Goal: Book appointment/travel/reservation

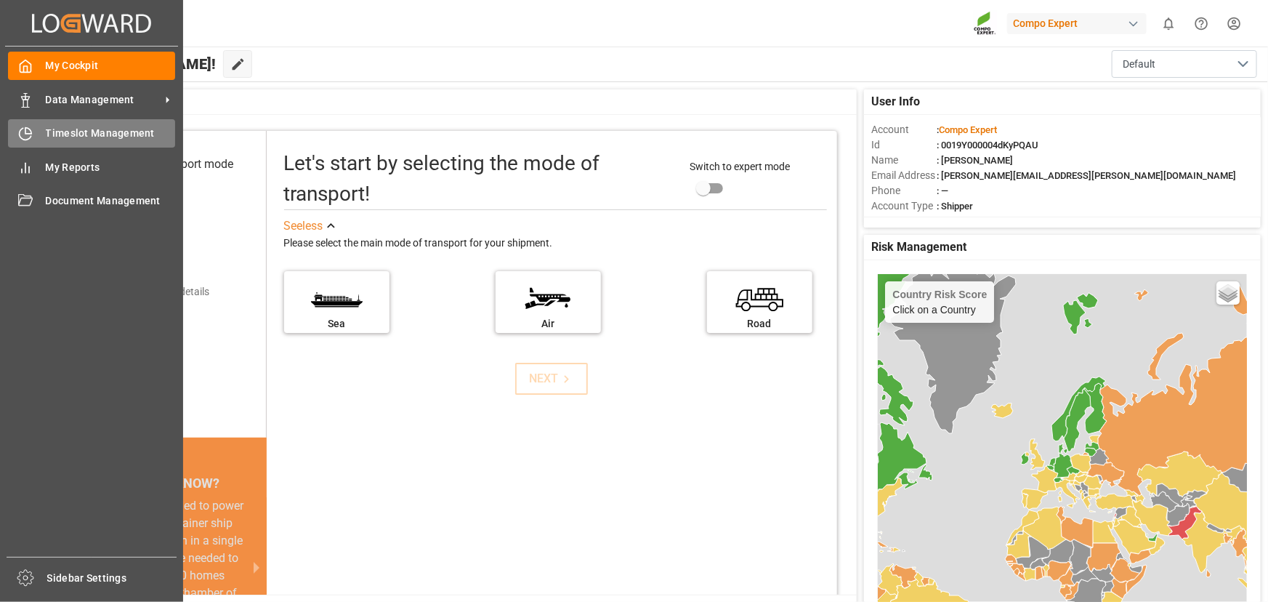
click at [23, 138] on icon at bounding box center [25, 133] width 15 height 15
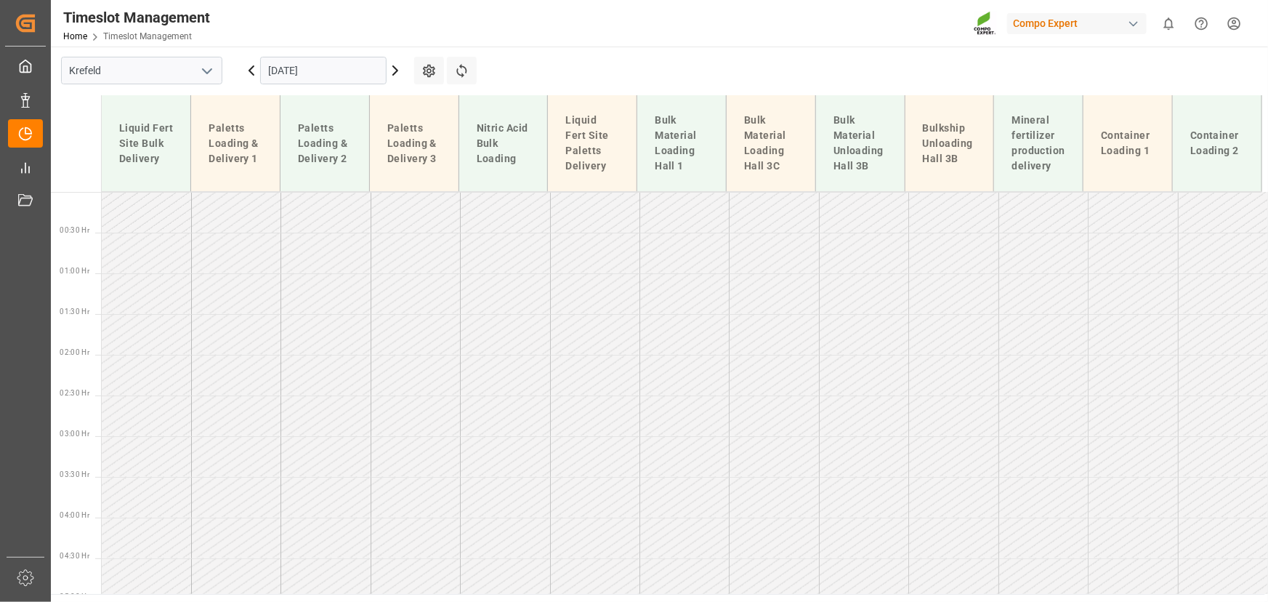
click at [326, 72] on input "[DATE]" at bounding box center [323, 71] width 126 height 28
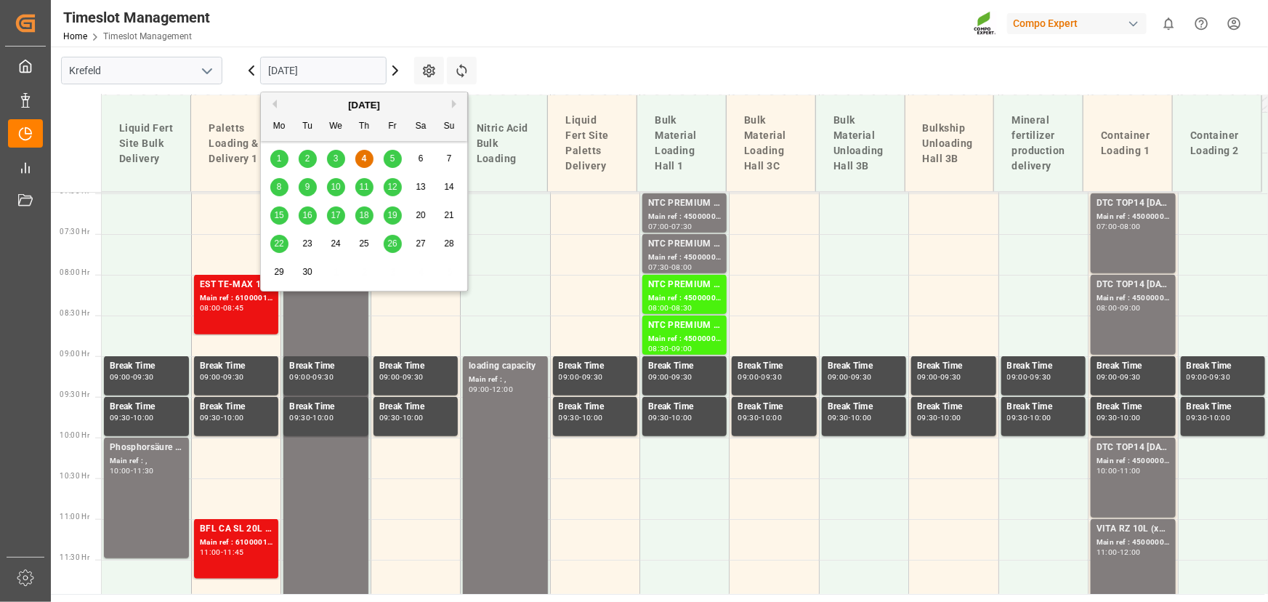
scroll to position [606, 0]
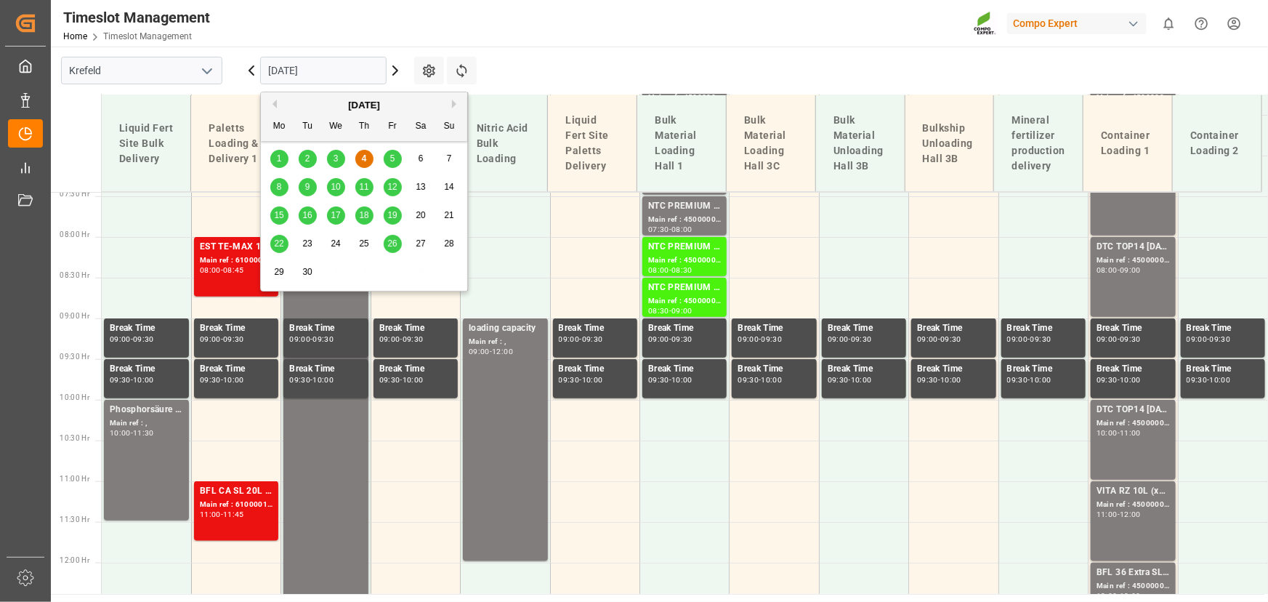
click at [387, 157] on div "5" at bounding box center [393, 158] width 18 height 17
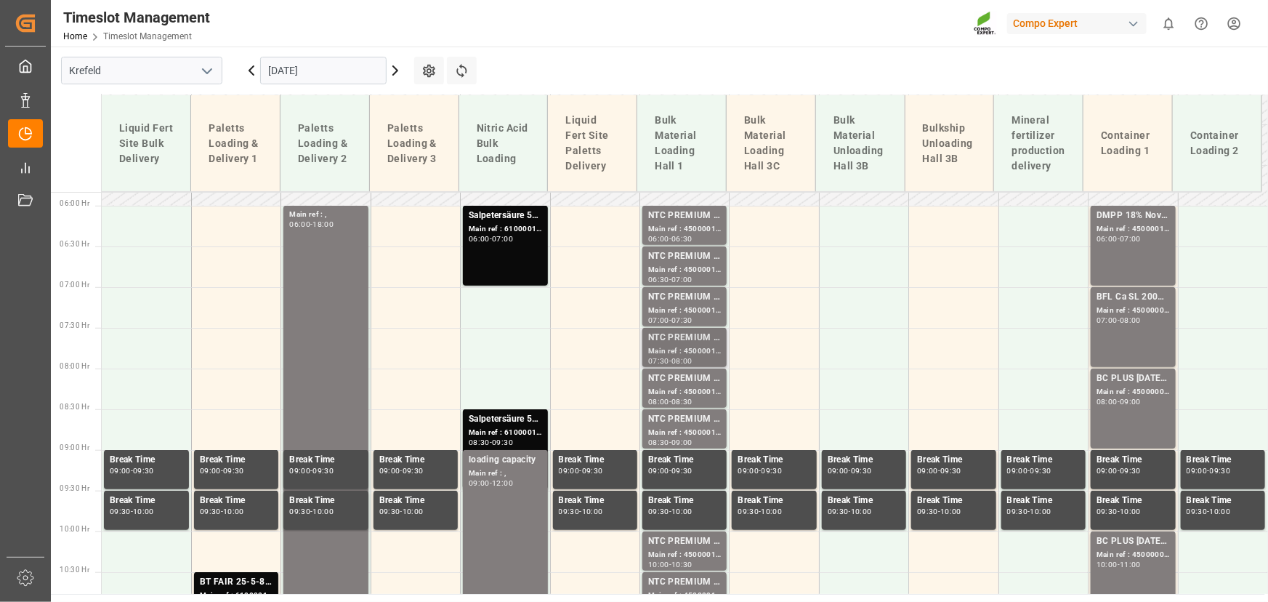
scroll to position [474, 0]
click at [679, 233] on div "Main ref : 4500001014, 2000001045" at bounding box center [684, 230] width 73 height 12
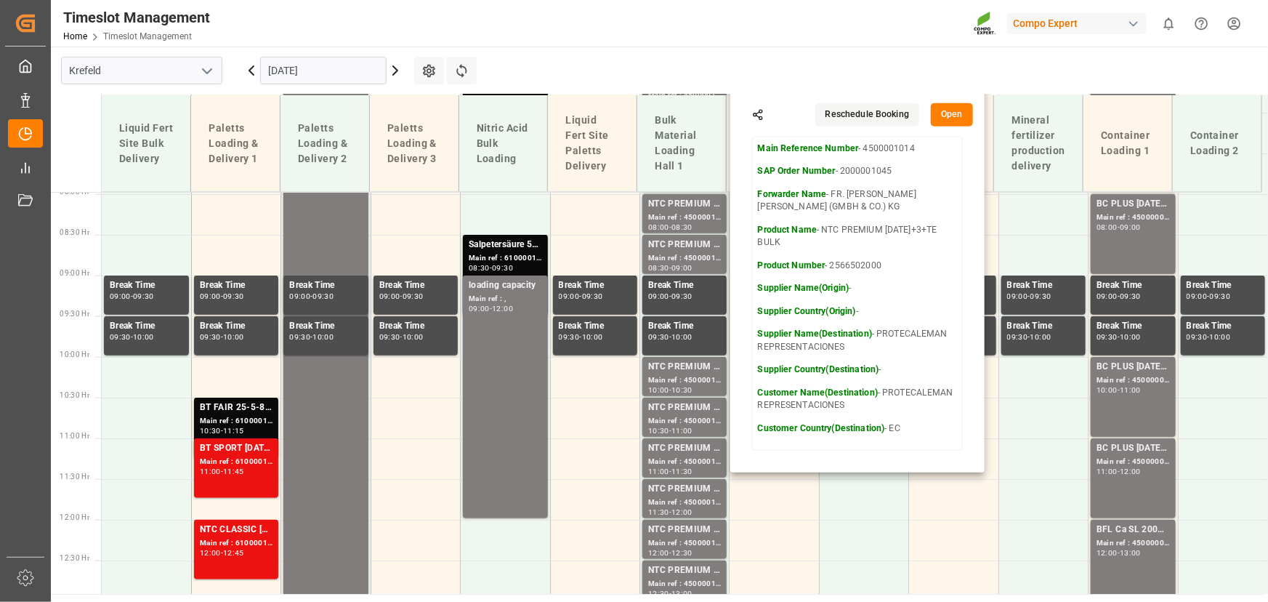
scroll to position [672, 0]
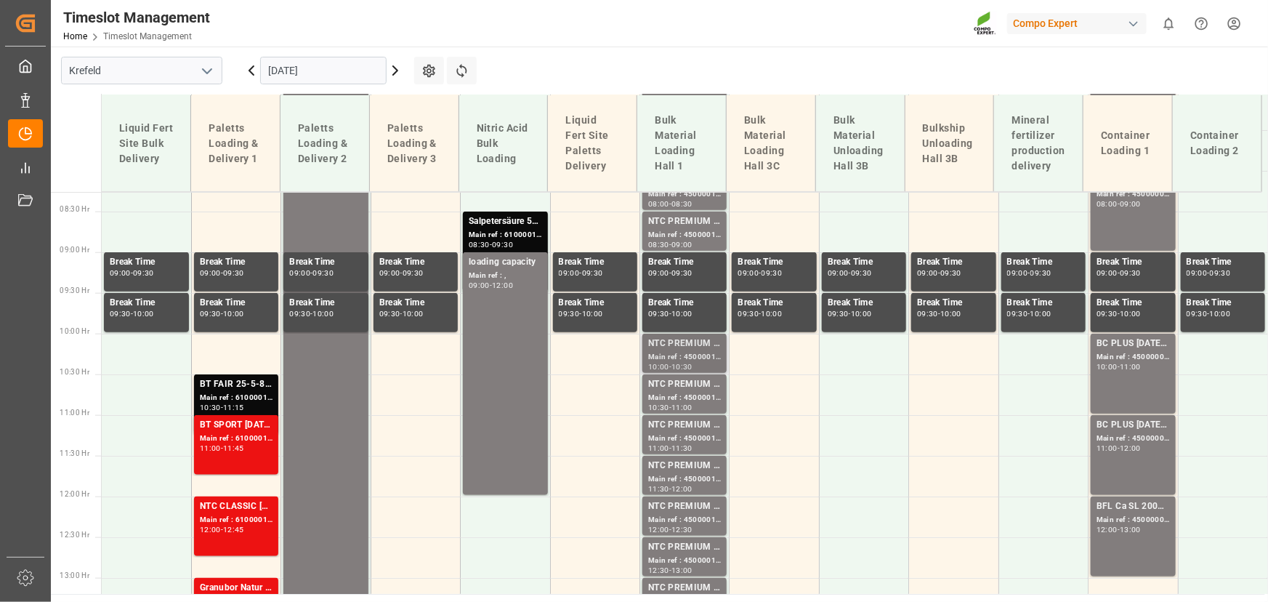
click at [671, 344] on div "NTC PREMIUM [DATE]+3+TE BULK" at bounding box center [684, 343] width 73 height 15
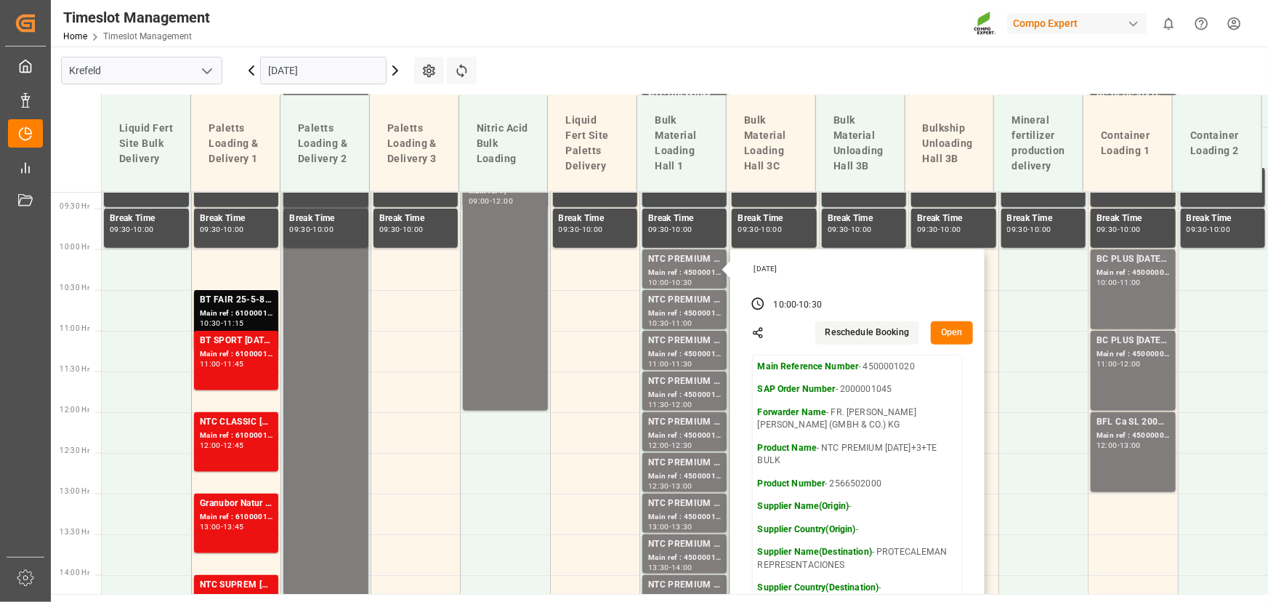
scroll to position [871, 0]
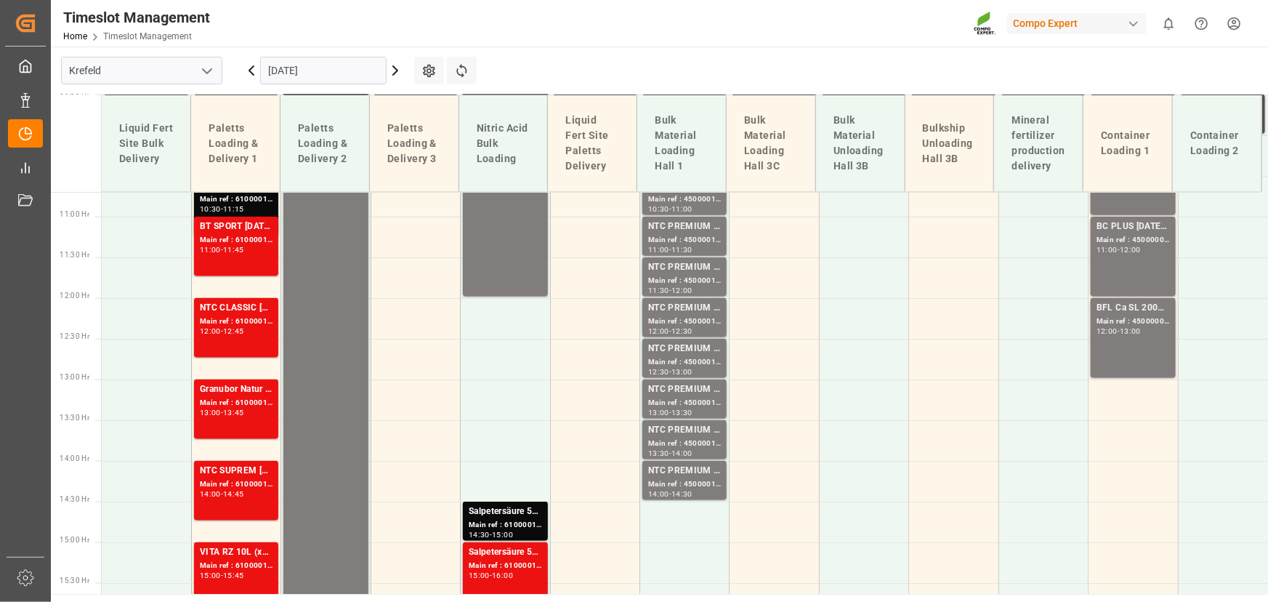
click at [682, 414] on div "13:30" at bounding box center [681, 412] width 21 height 7
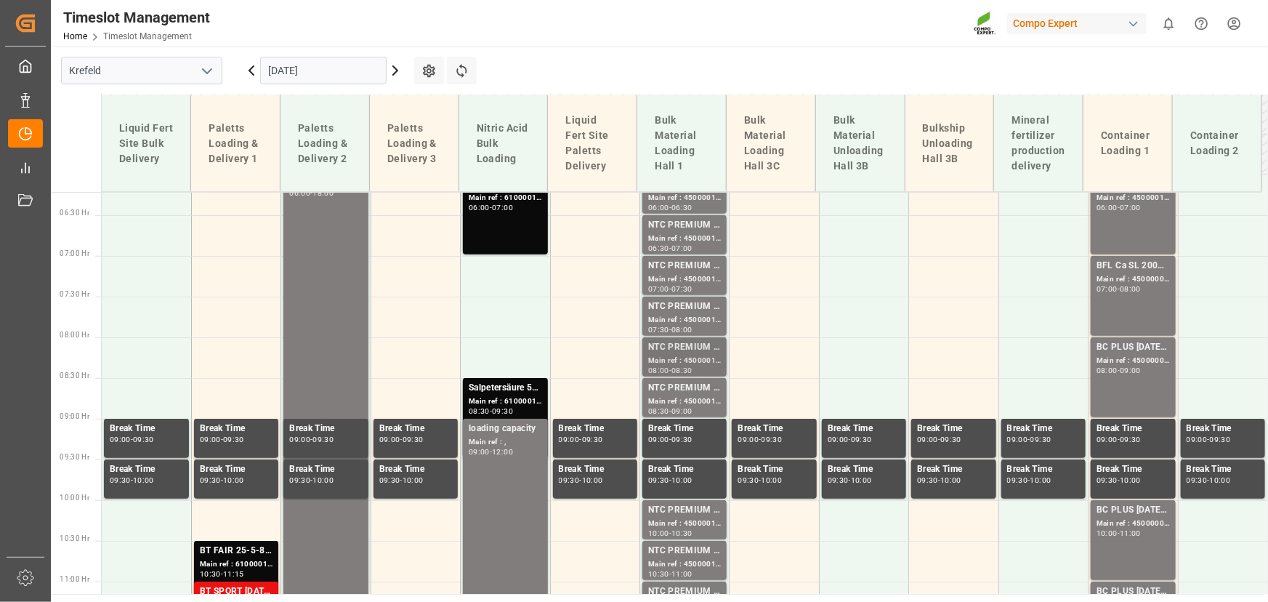
scroll to position [474, 0]
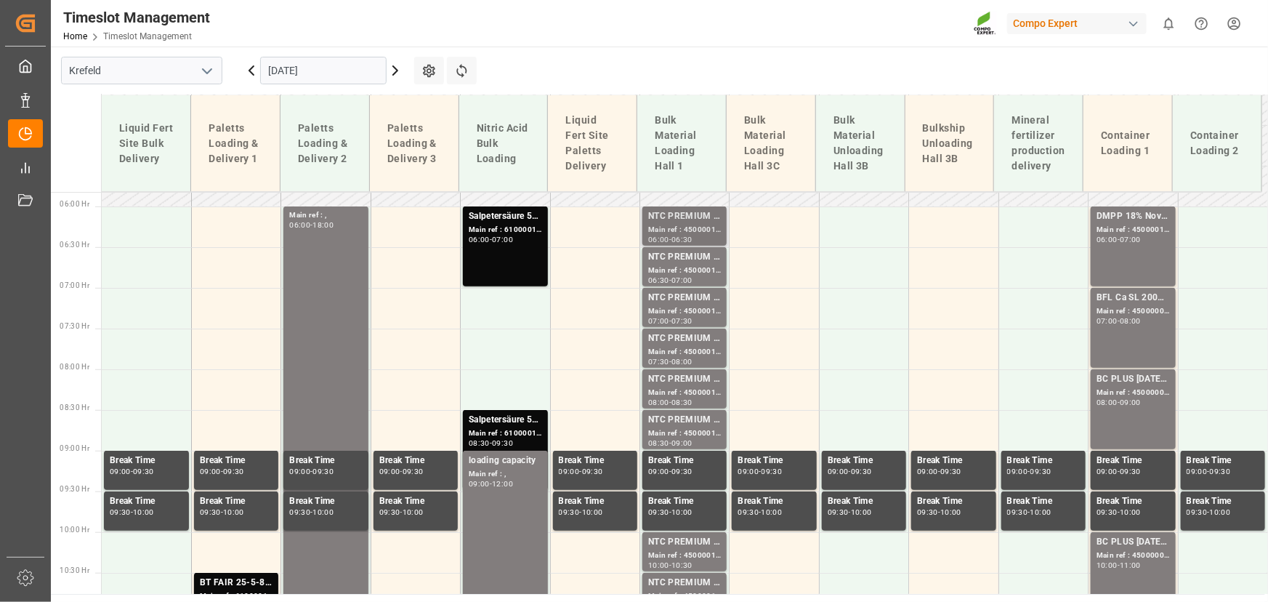
click at [690, 214] on div "NTC PREMIUM [DATE]+3+TE BULK" at bounding box center [684, 216] width 73 height 15
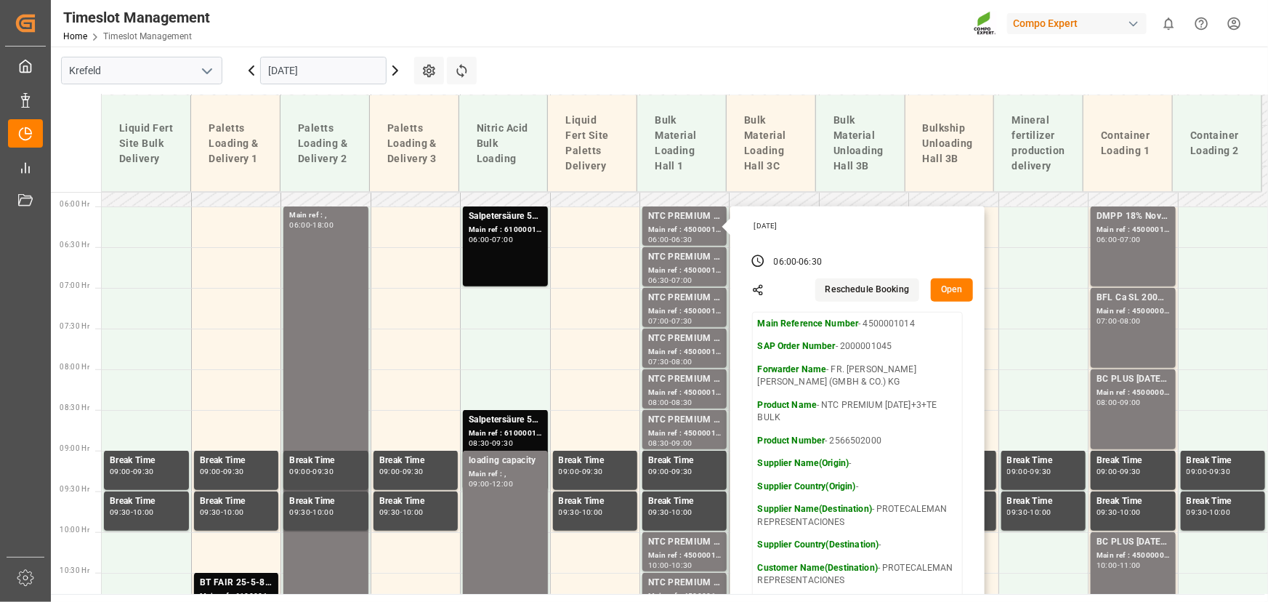
click at [651, 24] on div "Timeslot Management Home Timeslot Management Compo Expert 0 Notifications Only …" at bounding box center [654, 23] width 1227 height 47
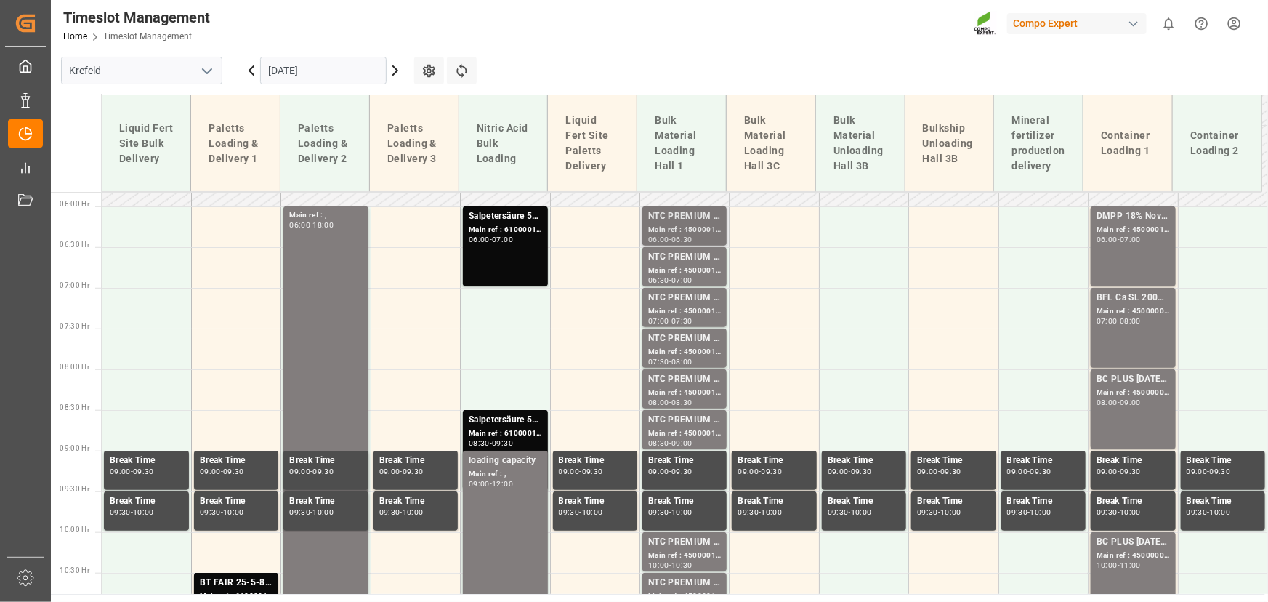
click at [668, 234] on div "Main ref : 4500001014, 2000001045" at bounding box center [684, 230] width 73 height 12
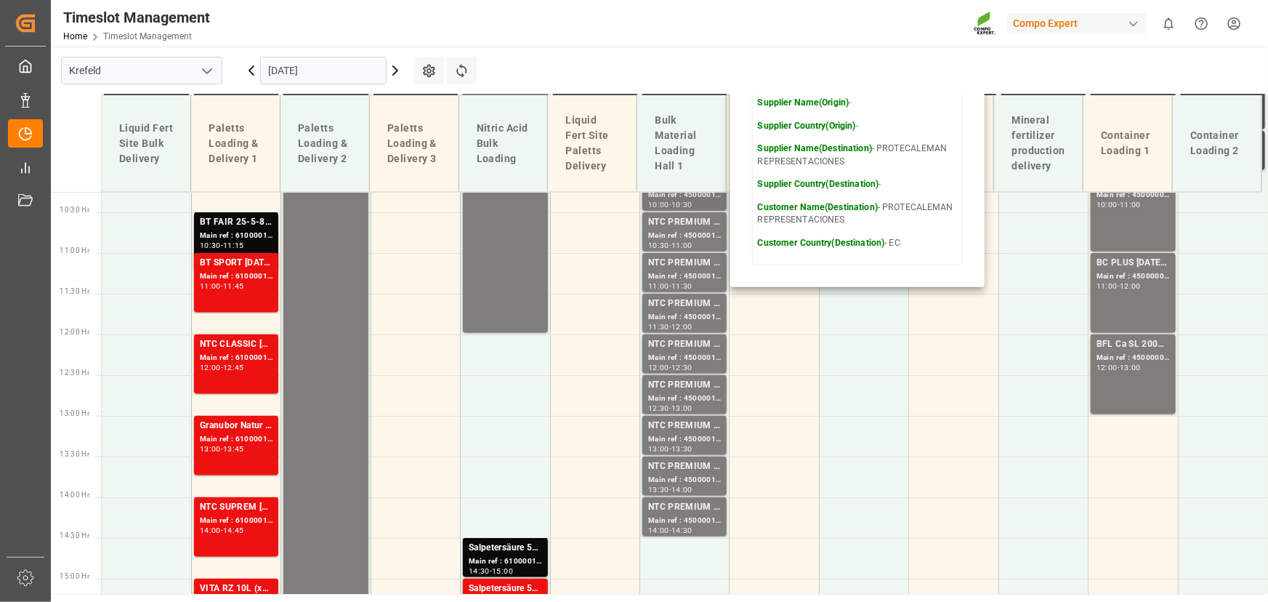
scroll to position [804, 0]
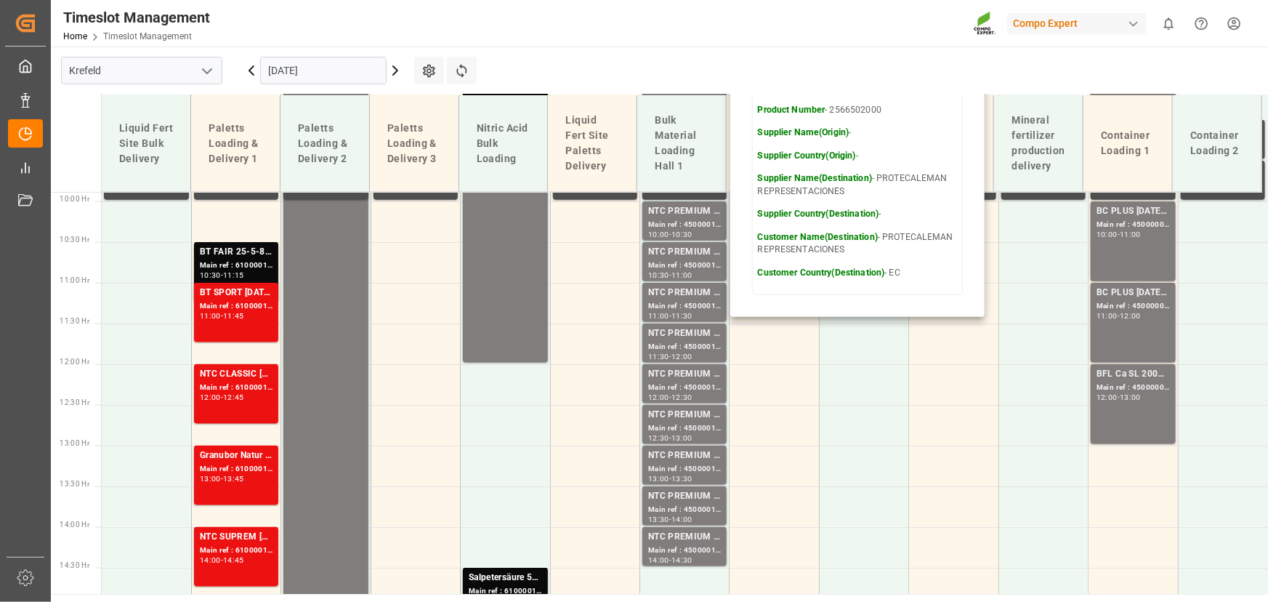
click at [763, 61] on main "[GEOGRAPHIC_DATA] [DATE] Settings Refresh Time Slots Liquid Fert Site Bulk Deli…" at bounding box center [658, 320] width 1214 height 547
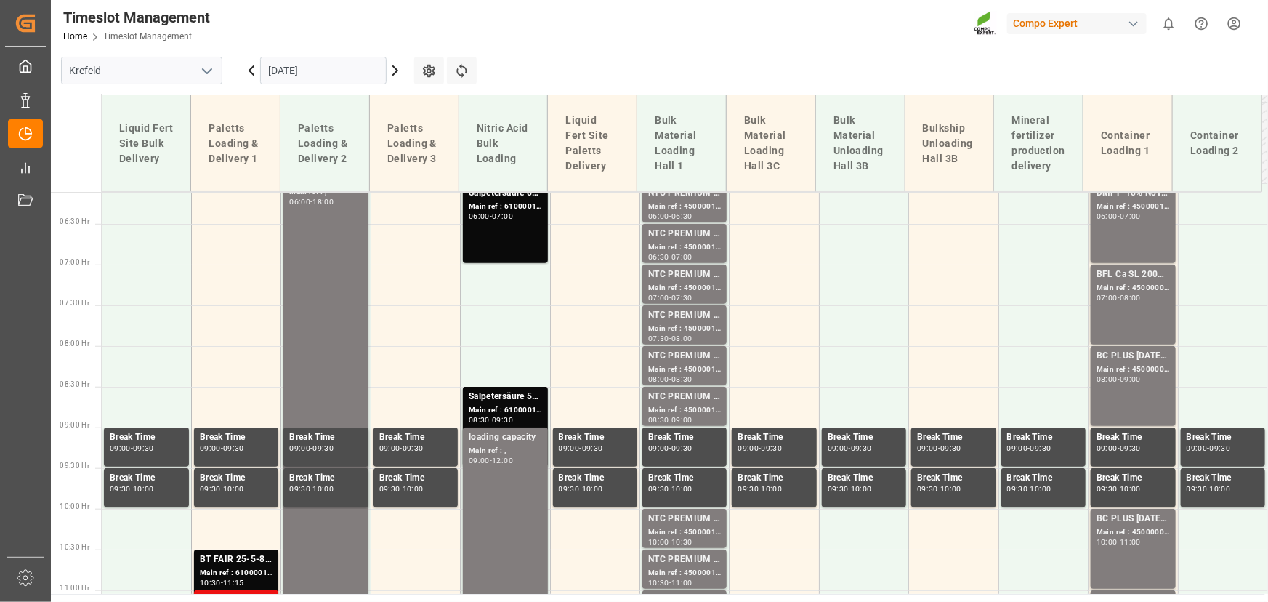
scroll to position [474, 0]
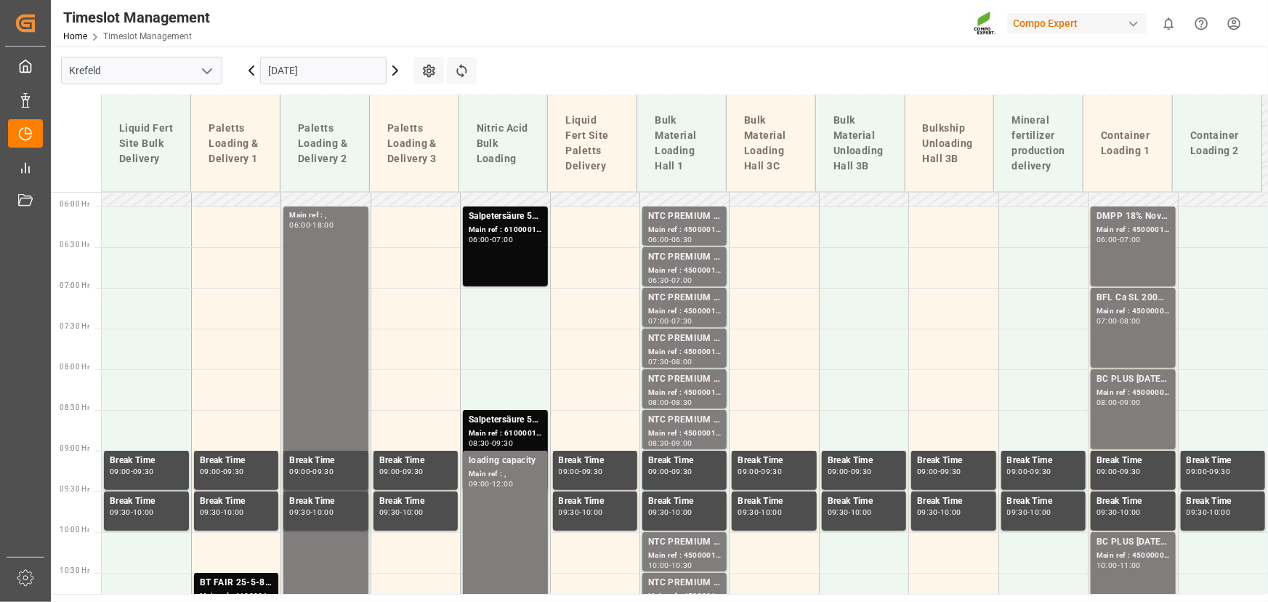
click at [800, 30] on div "Timeslot Management Home Timeslot Management Compo Expert 0 Notifications Only …" at bounding box center [654, 23] width 1227 height 47
